Goal: Task Accomplishment & Management: Manage account settings

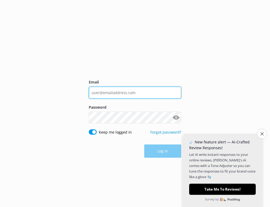
click at [131, 91] on input "Email" at bounding box center [135, 93] width 93 height 12
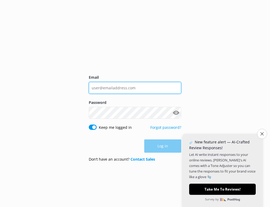
type input "[PERSON_NAME][EMAIL_ADDRESS][DOMAIN_NAME]"
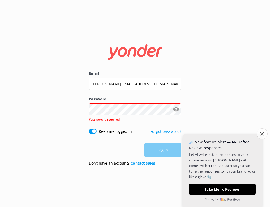
click at [265, 131] on button "Close survey" at bounding box center [262, 133] width 11 height 11
